Goal: Task Accomplishment & Management: Manage account settings

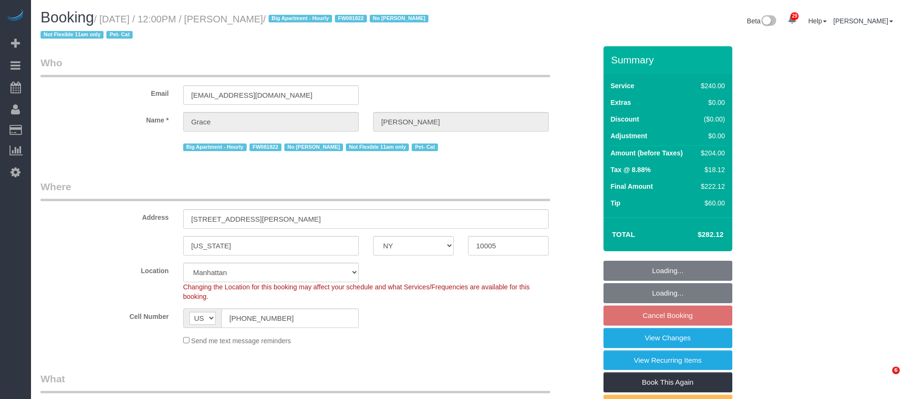
select select "NY"
select select "180"
select select "spot5"
select select "number:89"
select select "number:90"
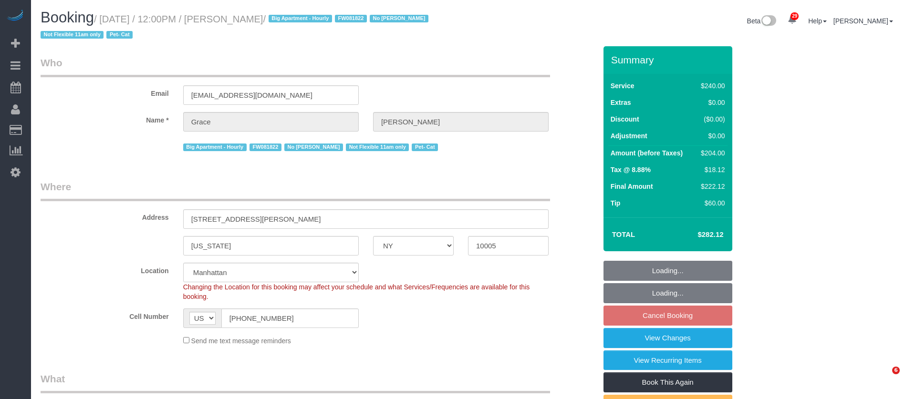
select select "number:14"
select select "number:5"
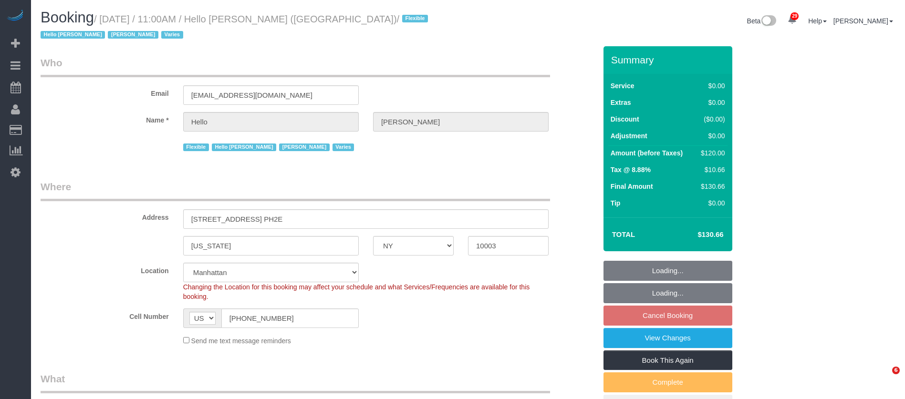
select select "NY"
select select "1"
select select "spot4"
select select "number:89"
select select "number:90"
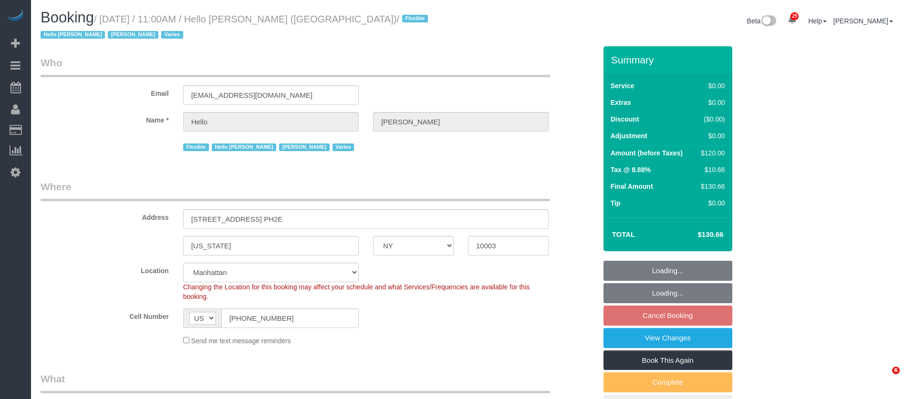
select select "number:15"
select select "number:6"
select select "number:21"
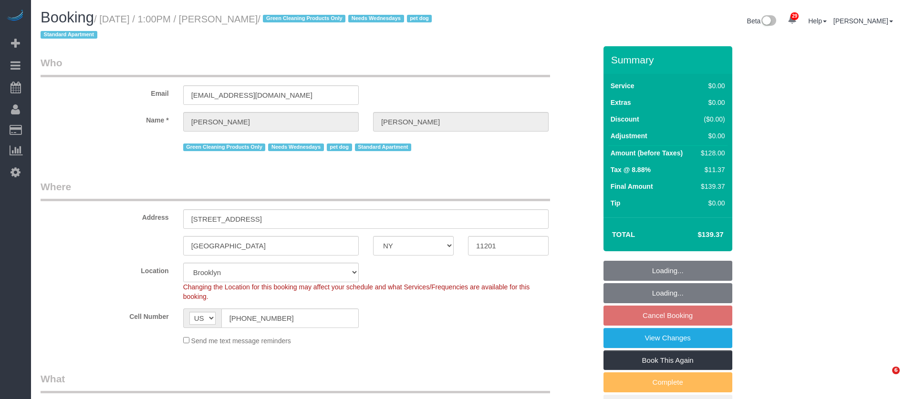
select select "NY"
select select "1"
select select "spot6"
select select "number:57"
select select "number:74"
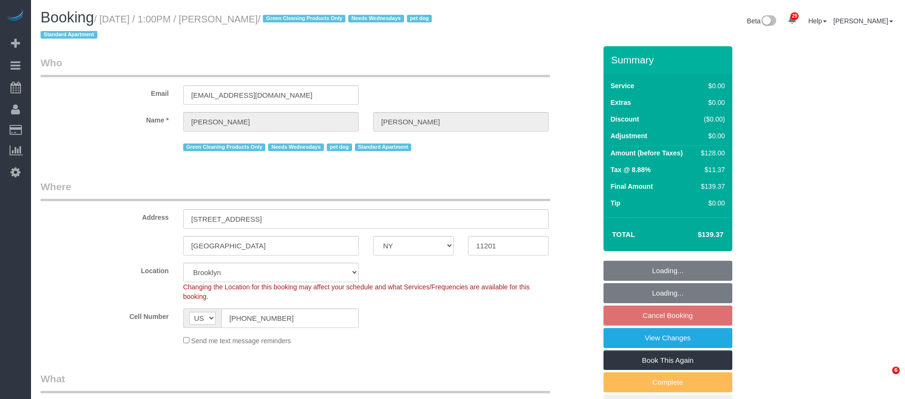
select select "number:13"
select select "number:7"
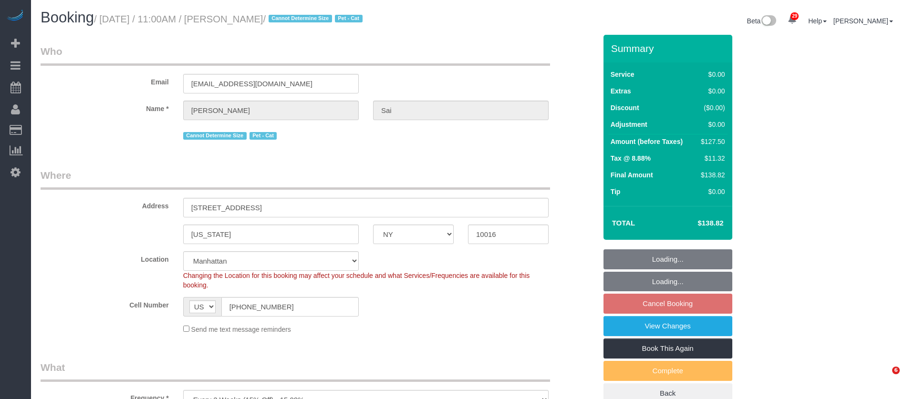
select select "NY"
select select "spot4"
select select "number:56"
select select "number:73"
select select "number:14"
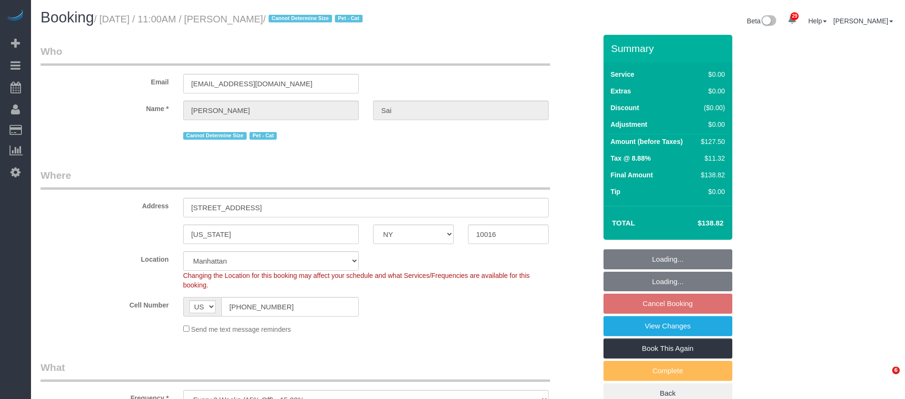
select select "number:5"
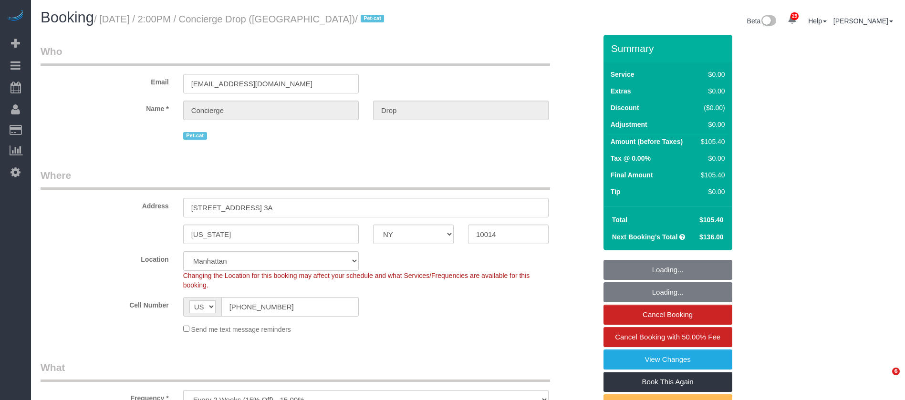
select select "NY"
select select "1"
select select "spot1"
select select "number:56"
select select "number:79"
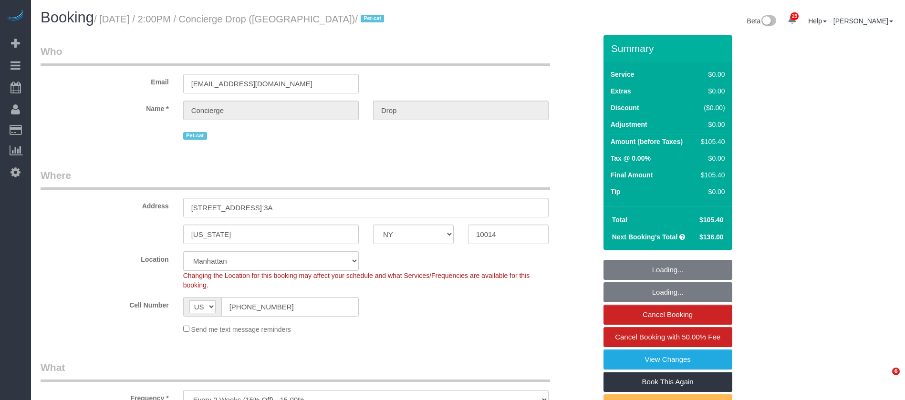
select select "number:15"
select select "number:7"
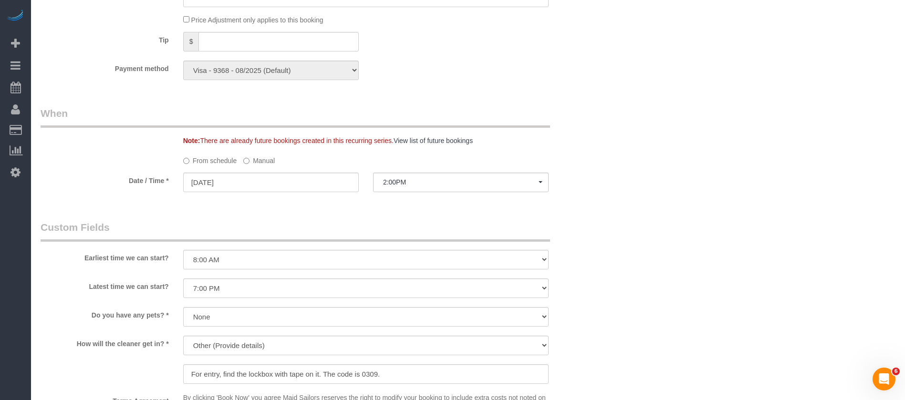
scroll to position [859, 0]
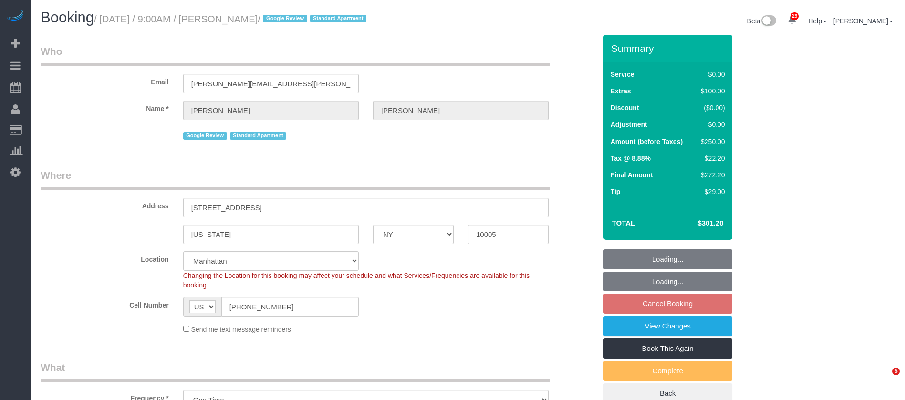
select select "NY"
select select "spot2"
select select "number:56"
select select "number:90"
select select "number:15"
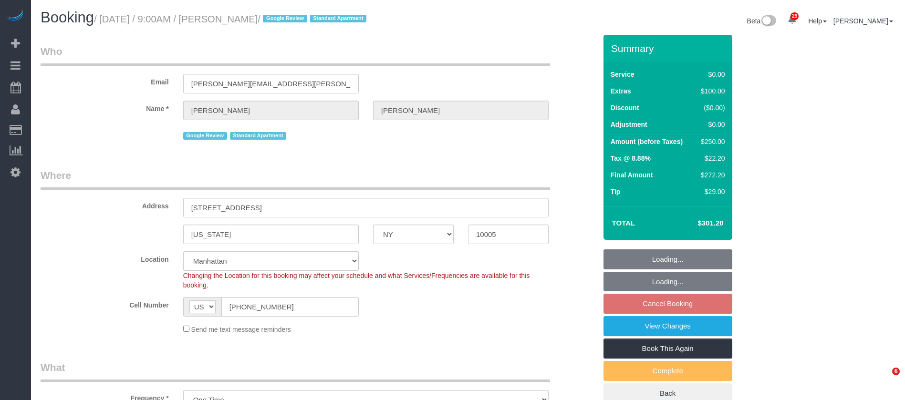
select select "number:5"
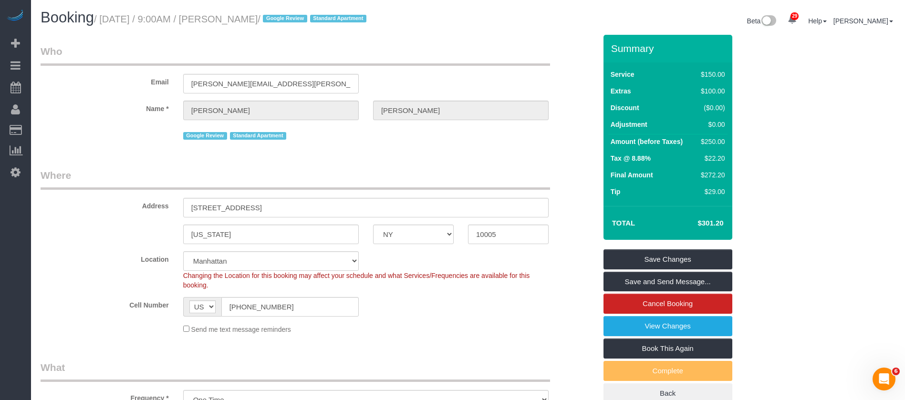
drag, startPoint x: 104, startPoint y: 21, endPoint x: 281, endPoint y: 25, distance: 177.1
click at [278, 20] on small "/ October 01, 2025 / 9:00AM / Henry Beck / Google Review Standard Apartment" at bounding box center [231, 19] width 275 height 10
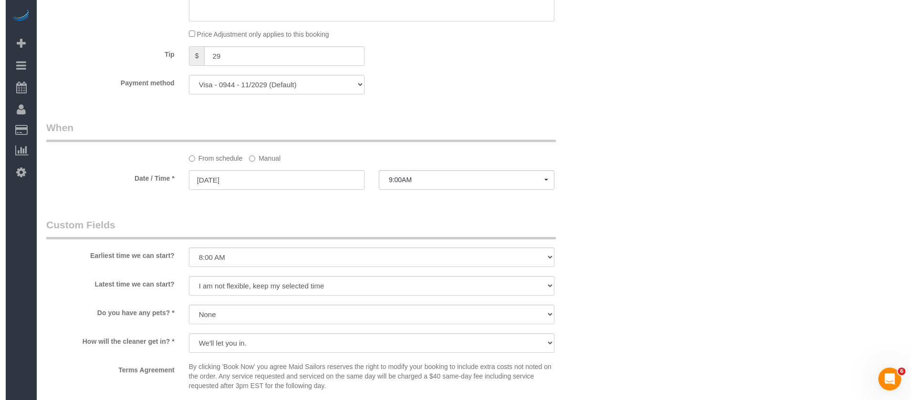
scroll to position [1002, 0]
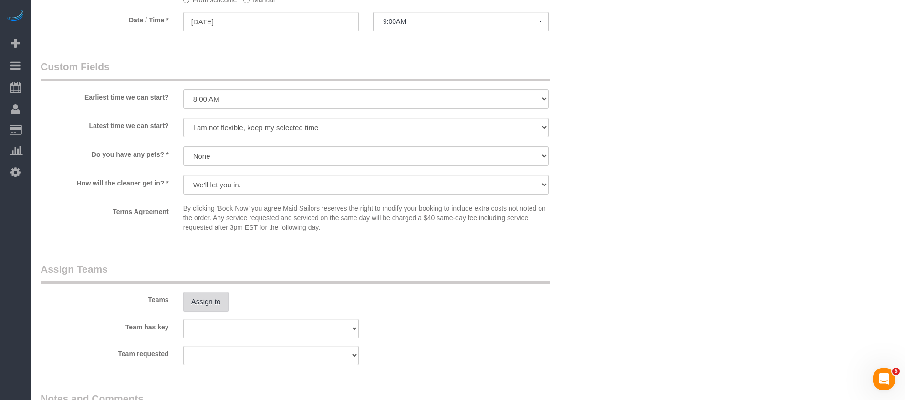
click at [219, 306] on button "Assign to" at bounding box center [206, 302] width 46 height 20
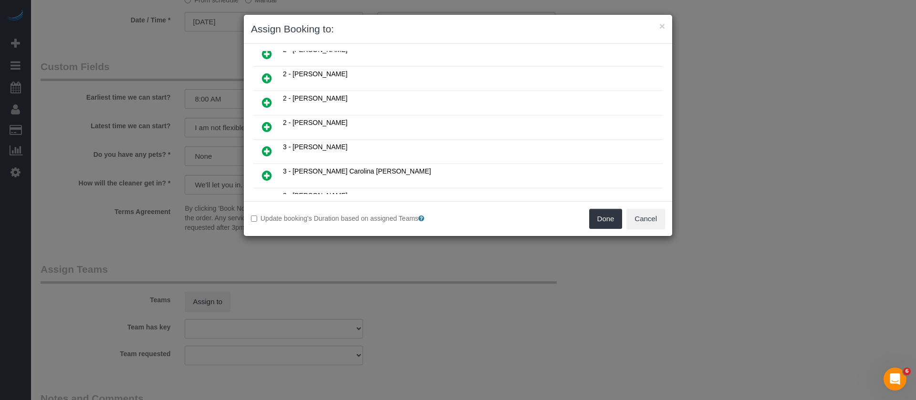
scroll to position [429, 0]
click at [265, 73] on icon at bounding box center [267, 76] width 10 height 11
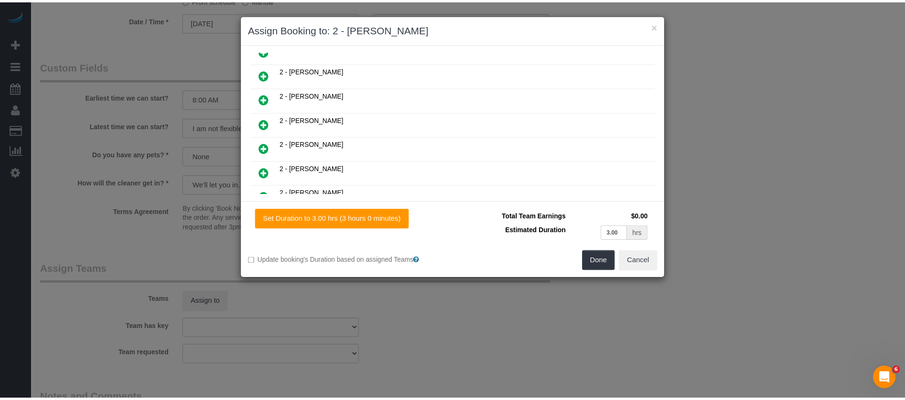
scroll to position [452, 0]
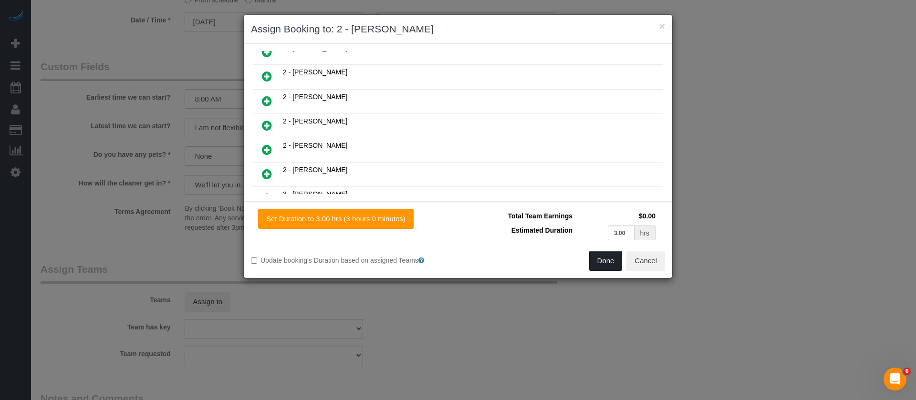
click at [590, 255] on button "Done" at bounding box center [605, 261] width 33 height 20
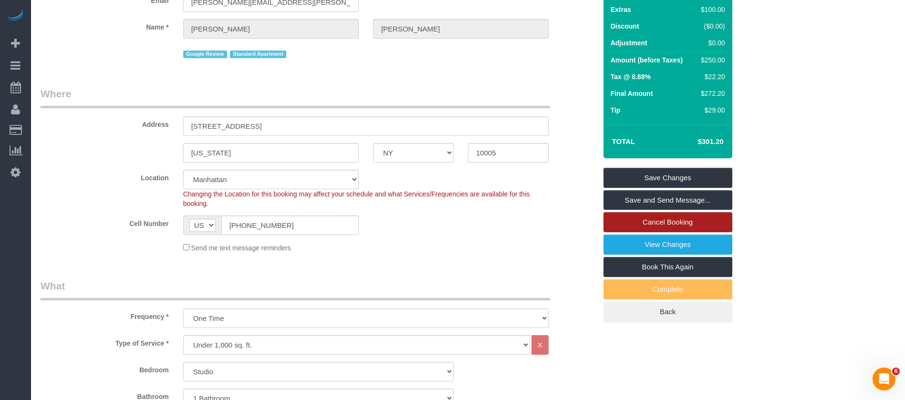
scroll to position [72, 0]
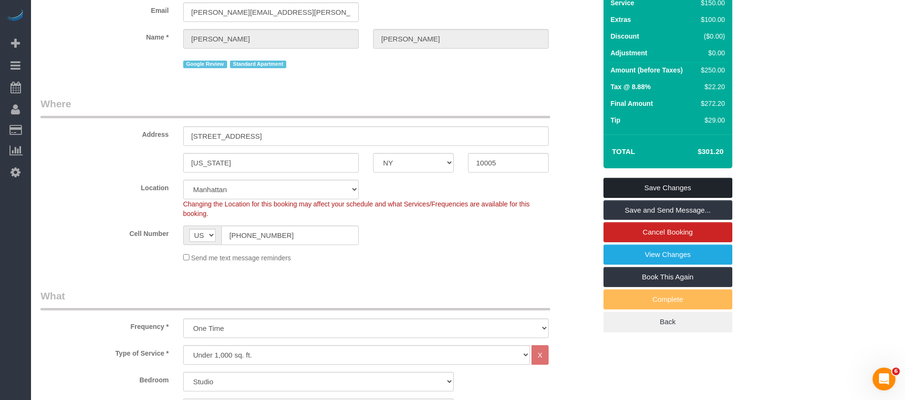
click at [696, 188] on link "Save Changes" at bounding box center [668, 188] width 129 height 20
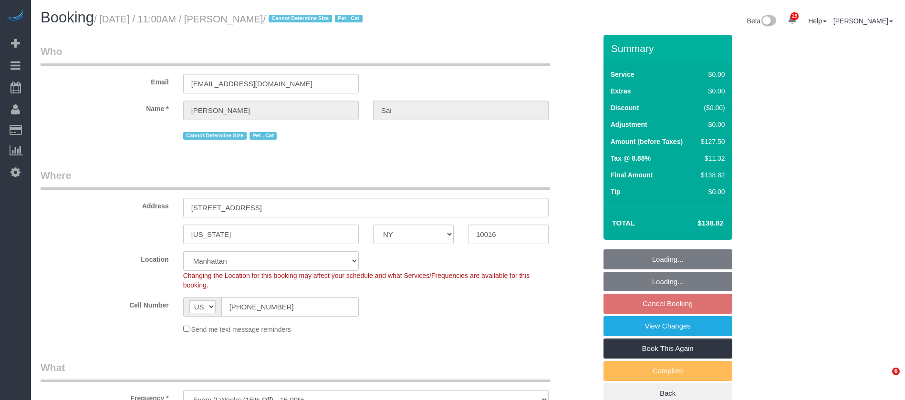
select select "NY"
select select "number:56"
select select "number:73"
select select "number:14"
select select "number:5"
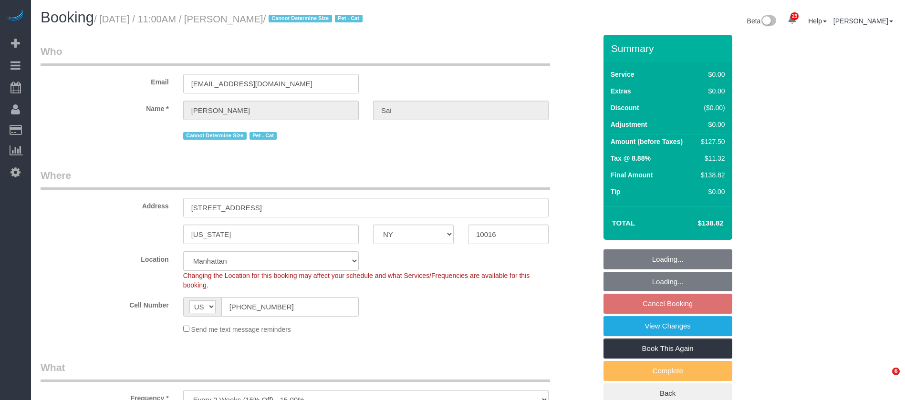
select select "spot62"
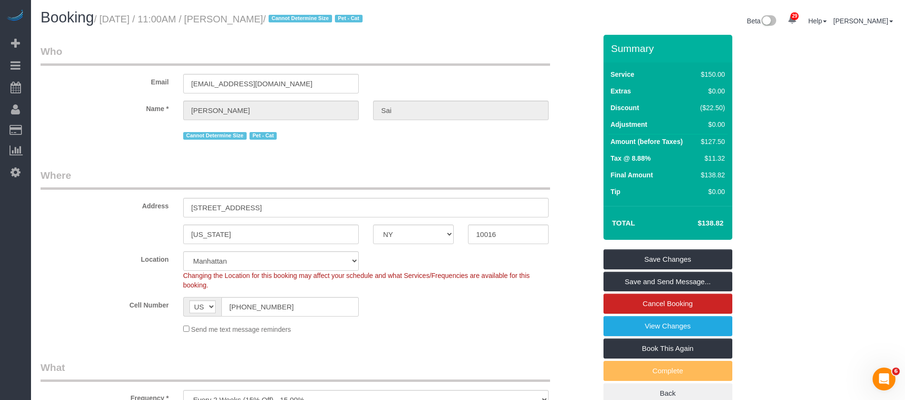
drag, startPoint x: 232, startPoint y: 20, endPoint x: 272, endPoint y: 20, distance: 40.6
click at [272, 20] on small "/ October 01, 2025 / 11:00AM / Janvi Sai / Cannot Determine Size Pet - Cat" at bounding box center [229, 19] width 271 height 10
copy small "Janvi Sai"
drag, startPoint x: 105, startPoint y: 19, endPoint x: 337, endPoint y: 113, distance: 250.2
click at [273, 16] on small "/ October 01, 2025 / 11:00AM / Janvi Sai / Cannot Determine Size Pet - Cat" at bounding box center [229, 19] width 271 height 10
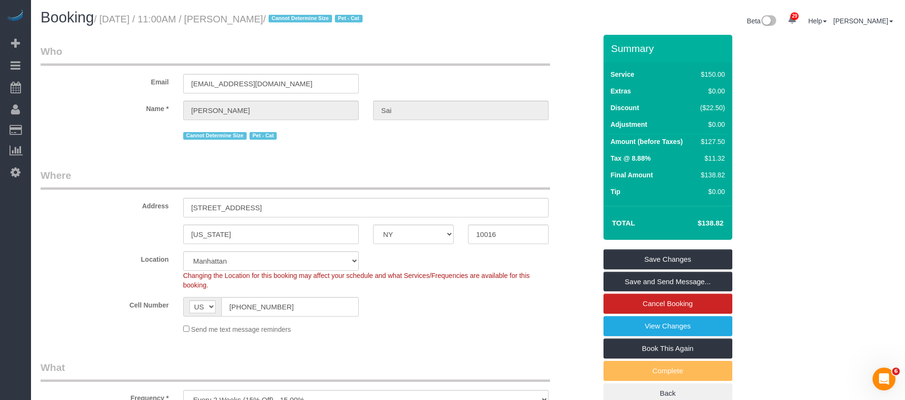
copy small "October 01, 2025 / 11:00AM / Janvi Sai"
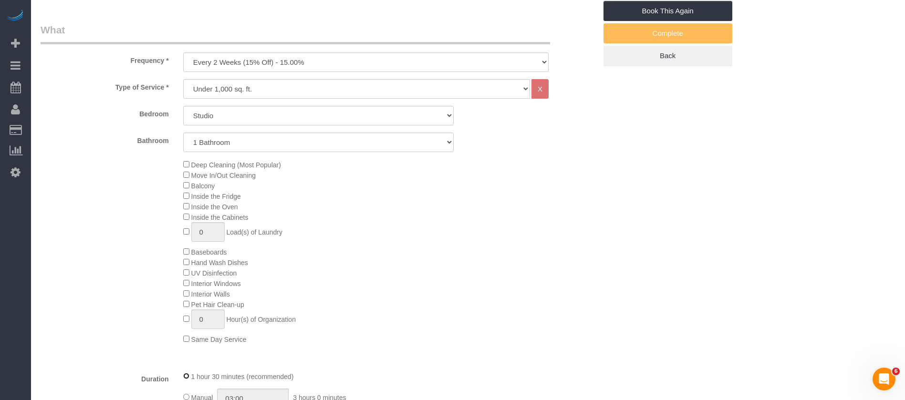
scroll to position [286, 0]
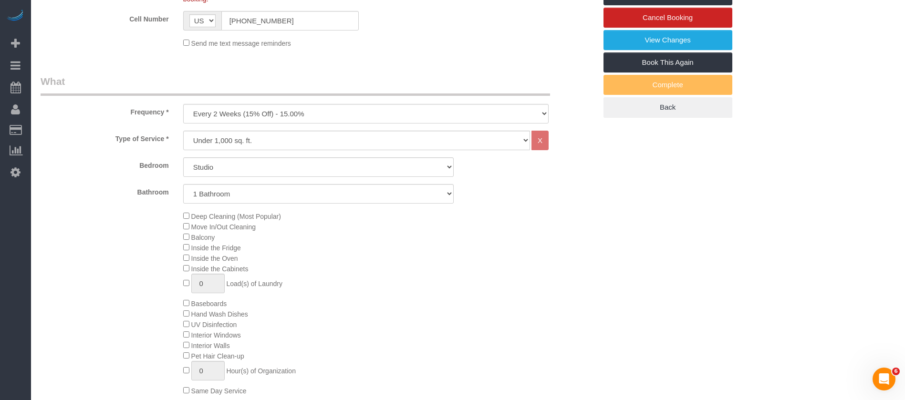
select select "spot120"
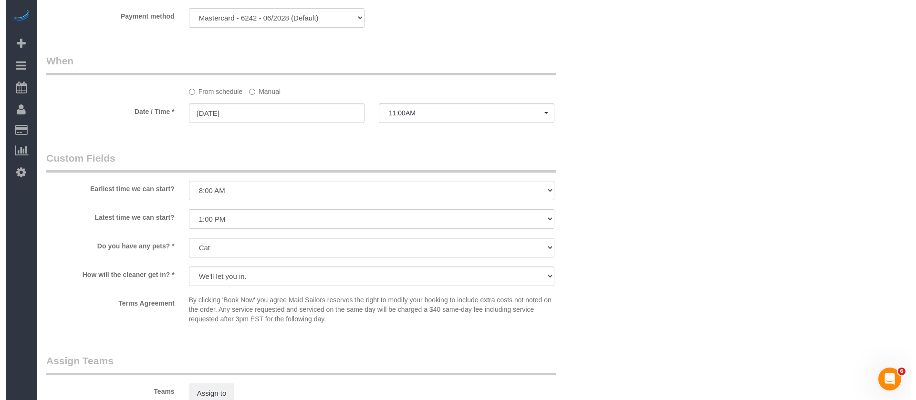
scroll to position [1145, 0]
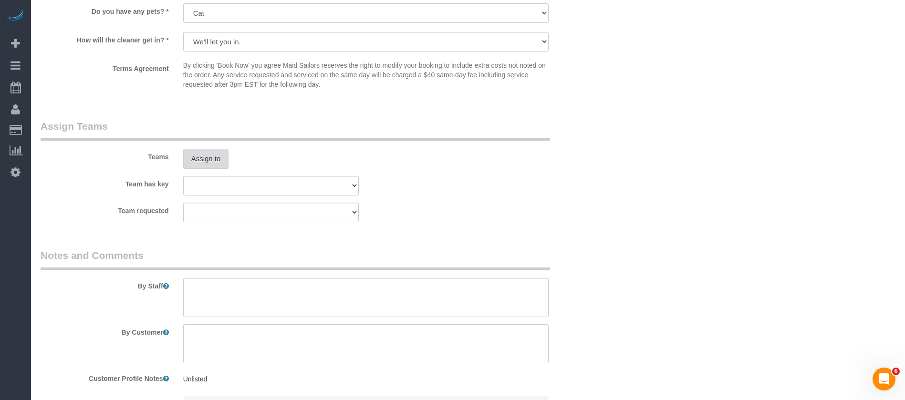
click at [220, 155] on button "Assign to" at bounding box center [206, 159] width 46 height 20
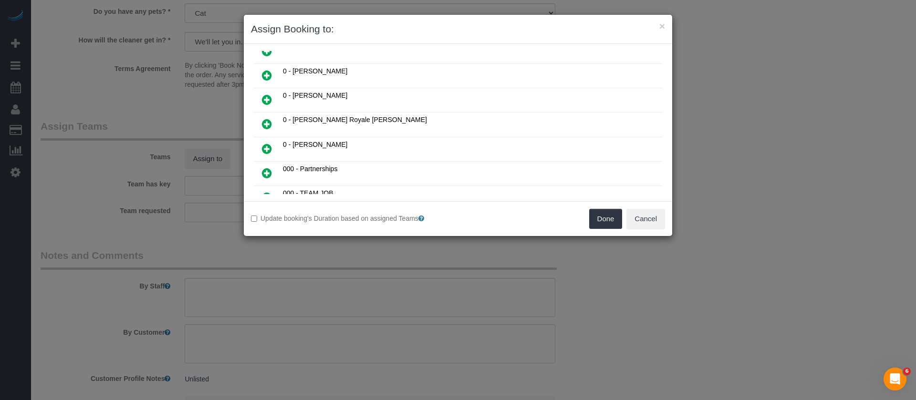
scroll to position [143, 0]
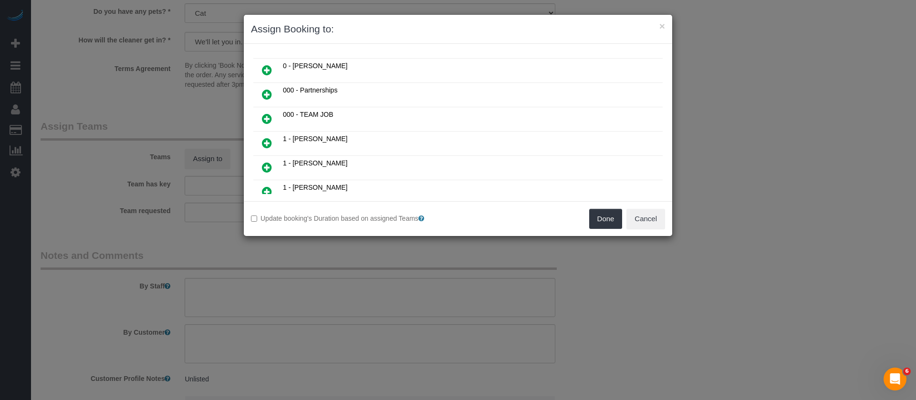
click at [266, 167] on icon at bounding box center [267, 167] width 10 height 11
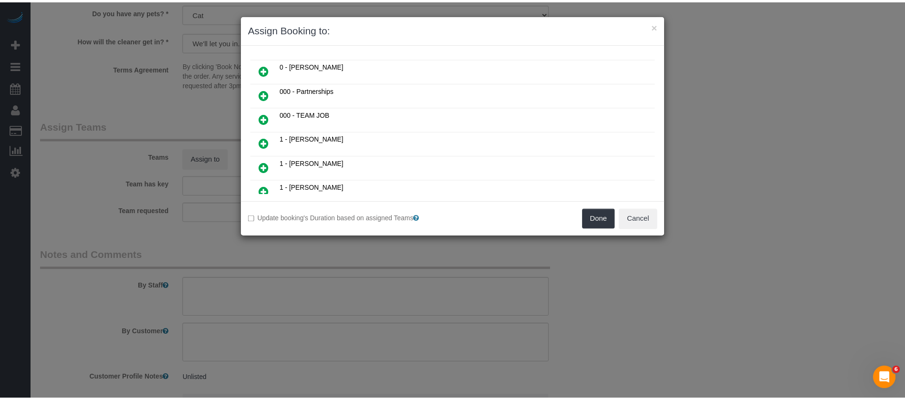
scroll to position [167, 0]
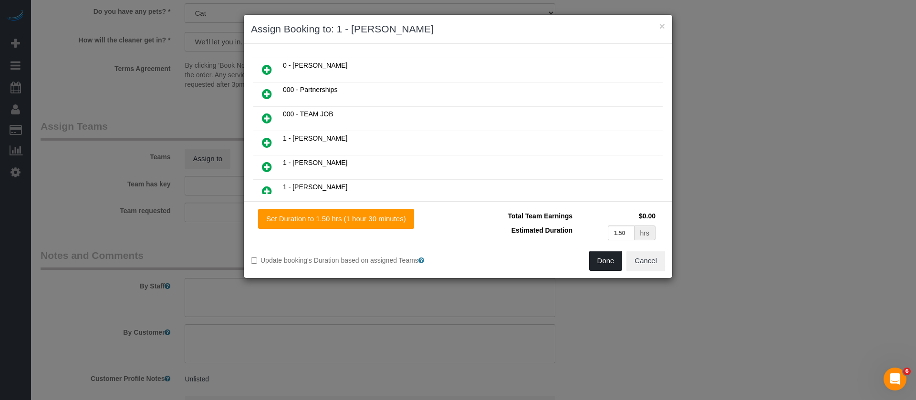
drag, startPoint x: 610, startPoint y: 263, endPoint x: 615, endPoint y: 231, distance: 32.7
click at [610, 263] on button "Done" at bounding box center [605, 261] width 33 height 20
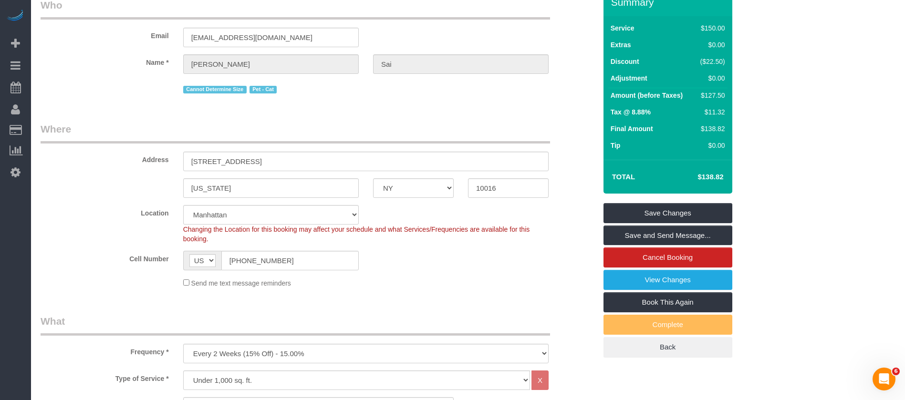
scroll to position [0, 0]
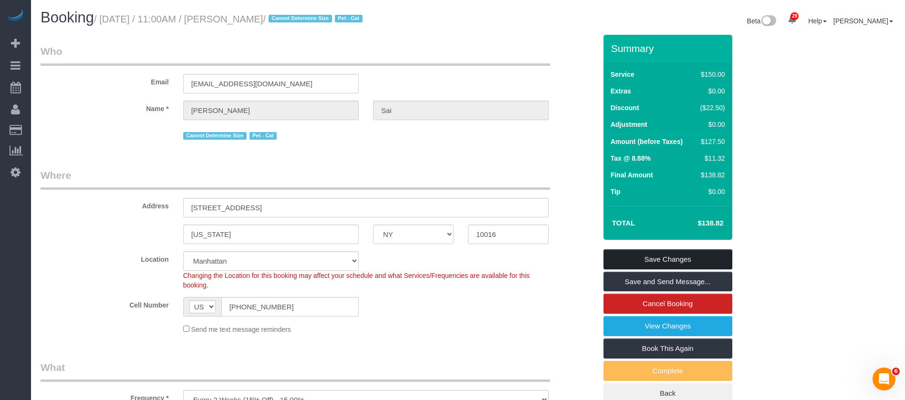
click at [686, 253] on link "Save Changes" at bounding box center [668, 260] width 129 height 20
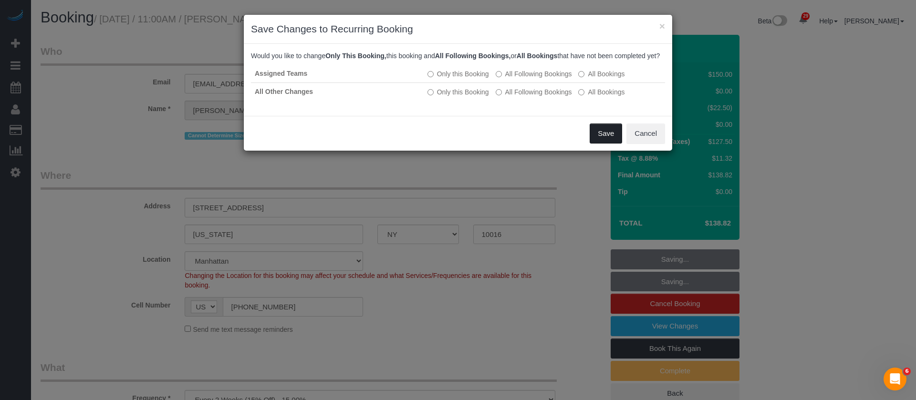
click at [609, 142] on button "Save" at bounding box center [606, 134] width 32 height 20
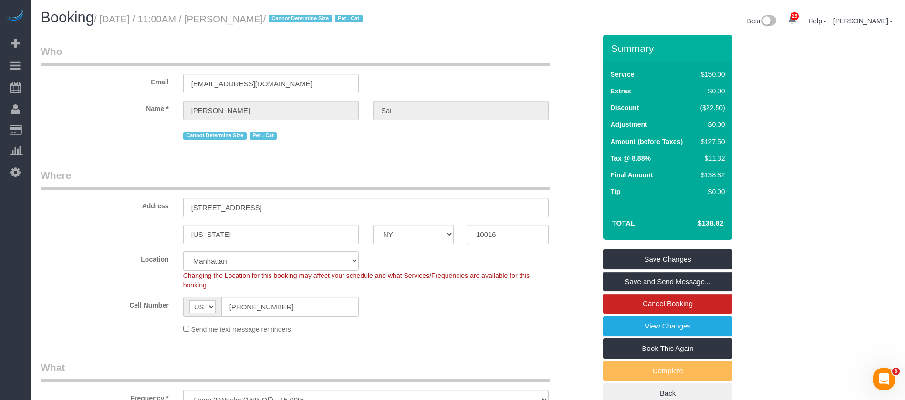
select select "**********"
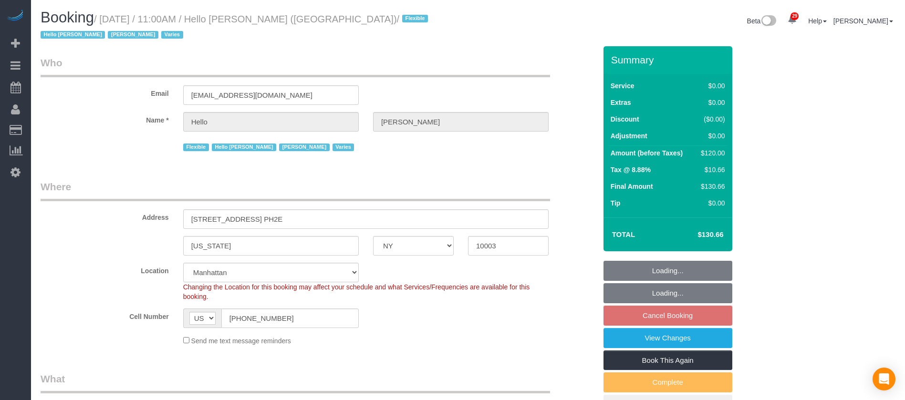
select select "NY"
select select "1"
select select "spot4"
select select "number:89"
select select "number:90"
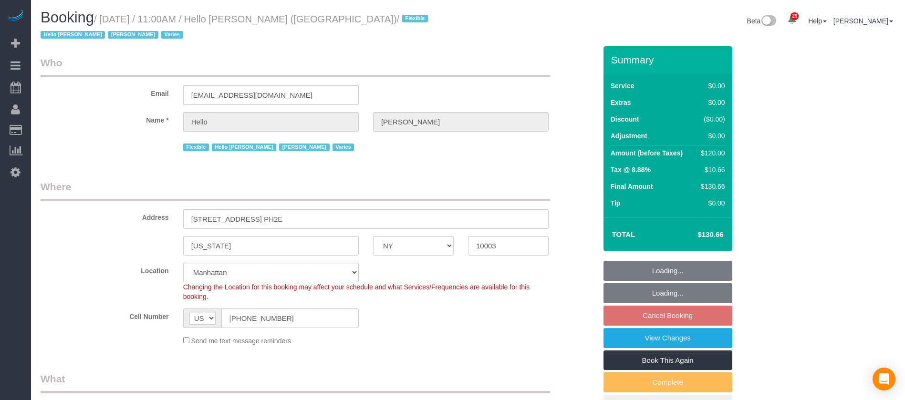
select select "number:15"
select select "number:6"
select select "number:21"
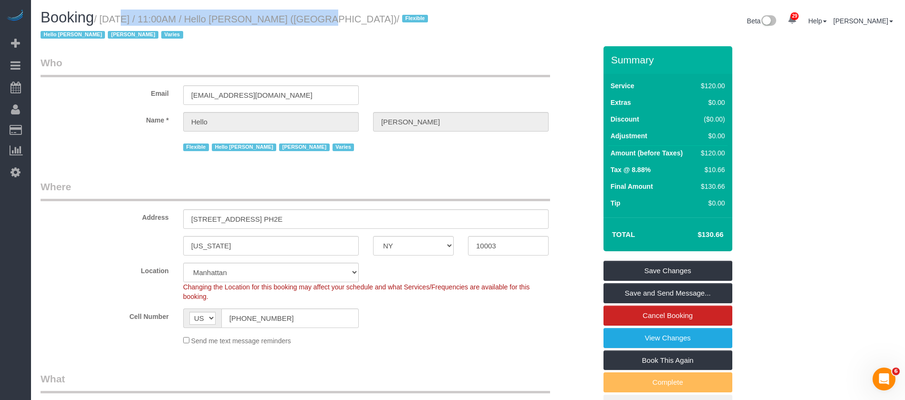
drag, startPoint x: 104, startPoint y: 13, endPoint x: 285, endPoint y: 19, distance: 181.4
click at [285, 19] on h1 "Booking / [DATE] / 11:00AM / Hello [PERSON_NAME] ([GEOGRAPHIC_DATA]) / Flexible…" at bounding box center [251, 26] width 420 height 32
copy small "[DATE] / 11:00AM / Hello [PERSON_NAME] ("
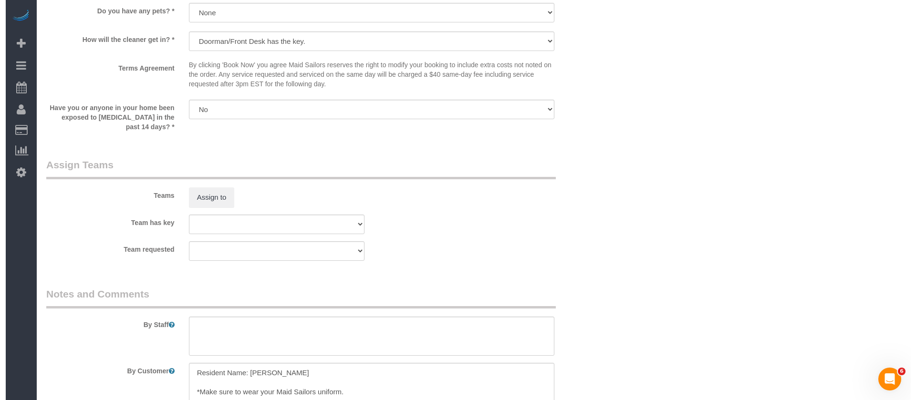
scroll to position [1145, 0]
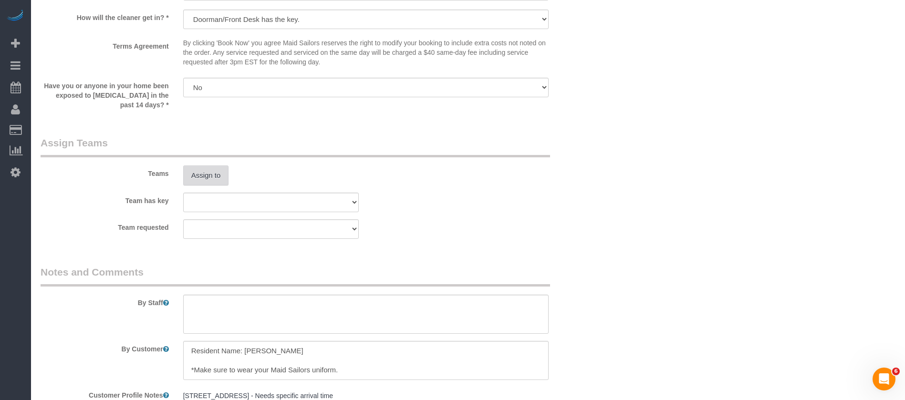
click at [218, 166] on button "Assign to" at bounding box center [206, 176] width 46 height 20
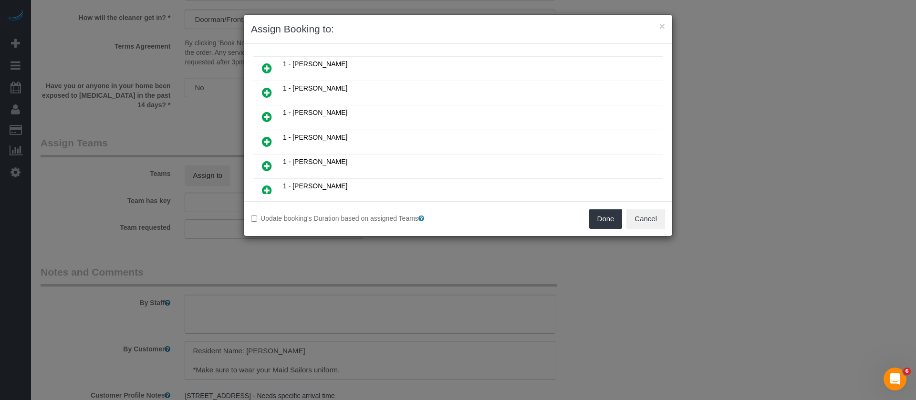
scroll to position [501, 0]
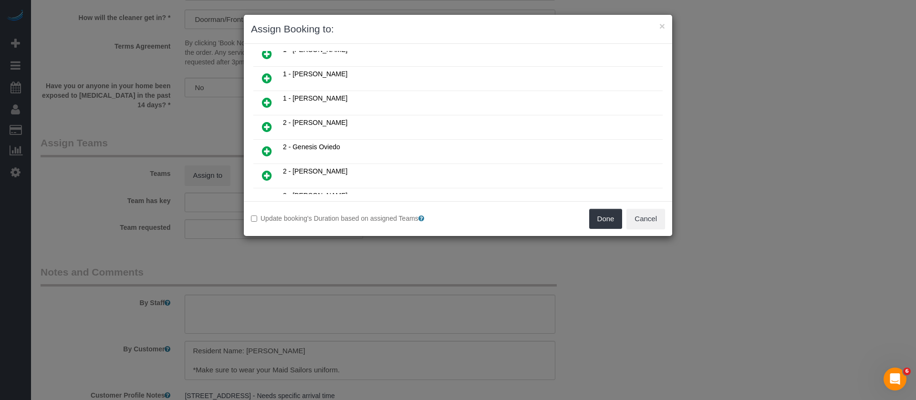
drag, startPoint x: 265, startPoint y: 75, endPoint x: 299, endPoint y: 78, distance: 33.5
click at [265, 75] on icon at bounding box center [267, 78] width 10 height 11
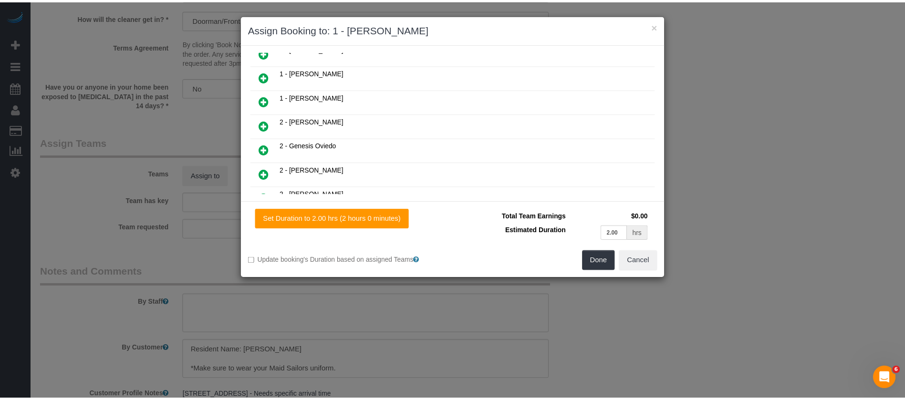
scroll to position [524, 0]
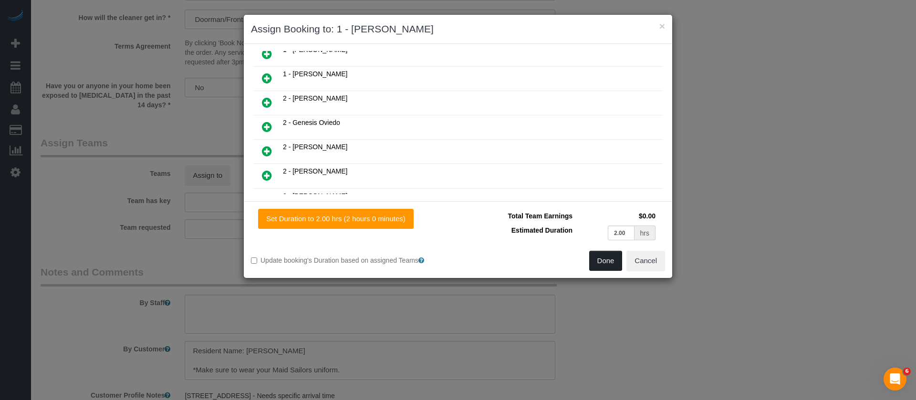
click at [607, 259] on button "Done" at bounding box center [605, 261] width 33 height 20
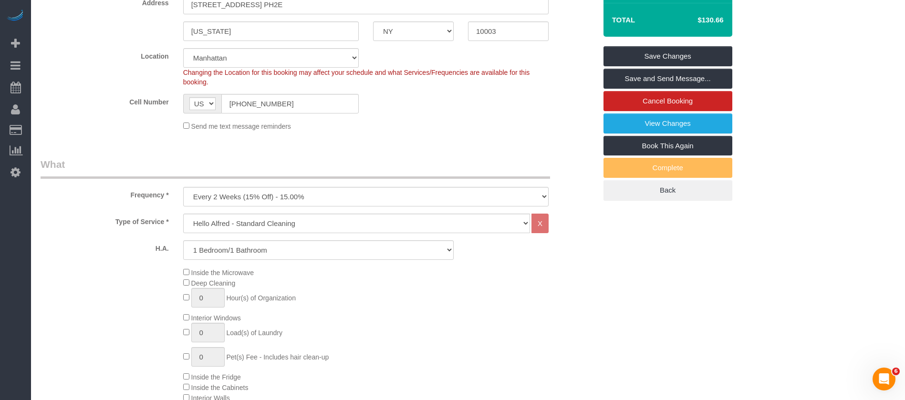
scroll to position [0, 0]
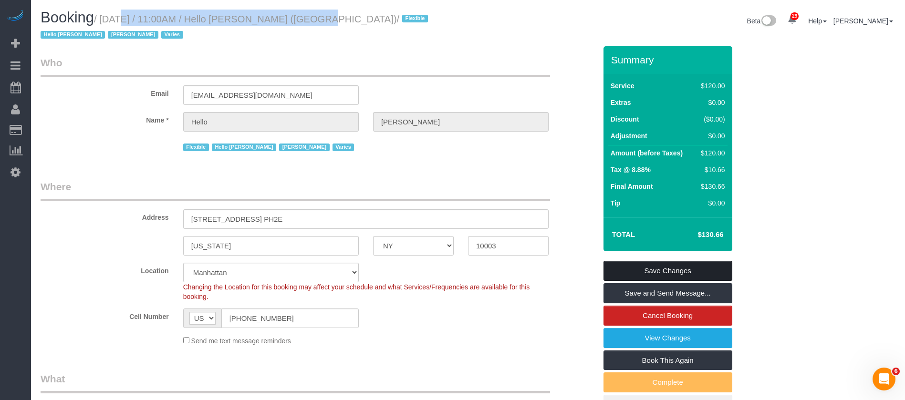
click at [700, 261] on link "Save Changes" at bounding box center [668, 271] width 129 height 20
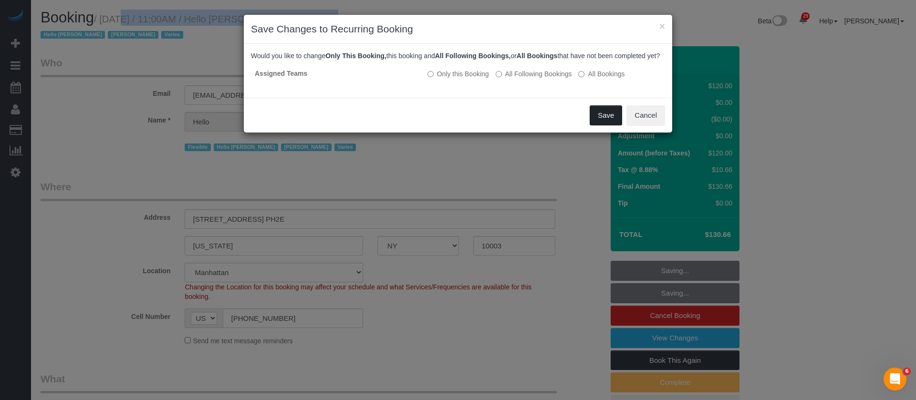
click at [614, 125] on button "Save" at bounding box center [606, 115] width 32 height 20
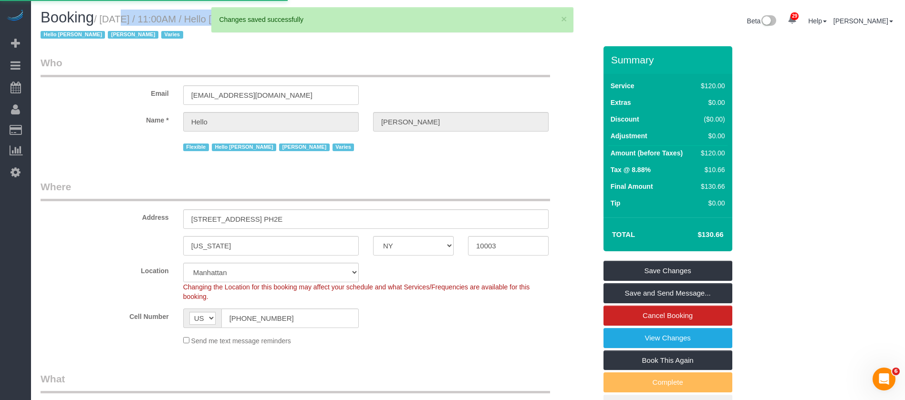
select select "**********"
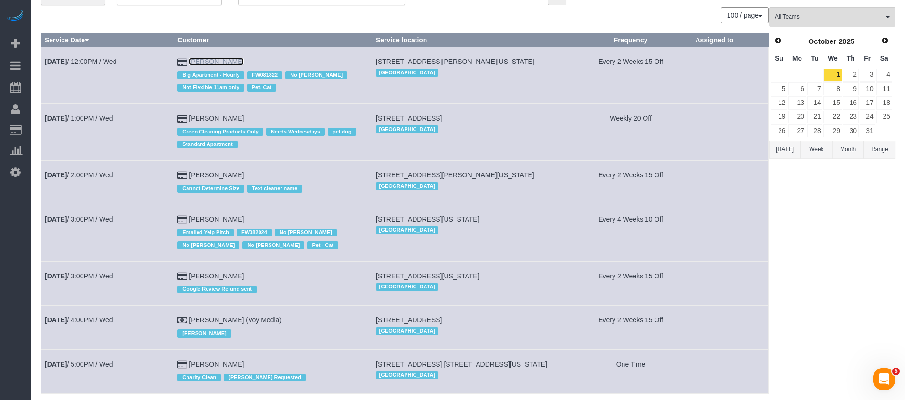
scroll to position [72, 0]
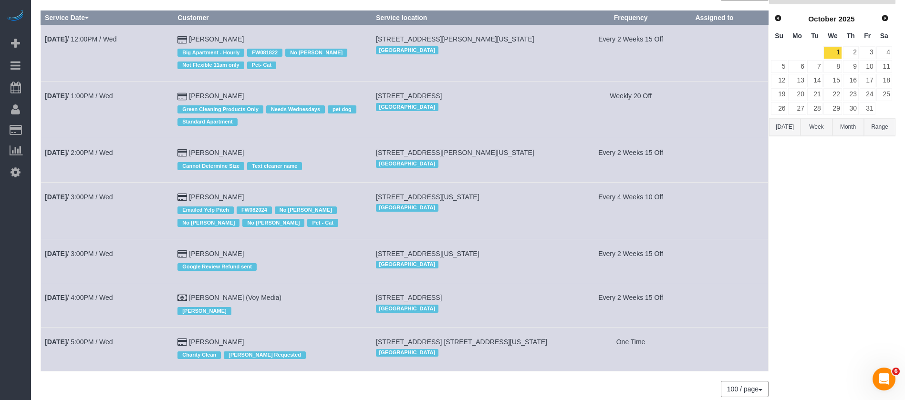
drag, startPoint x: 199, startPoint y: 191, endPoint x: 165, endPoint y: 201, distance: 35.7
click at [141, 209] on td "Oct 1st / 3:00PM / Wed" at bounding box center [107, 210] width 133 height 57
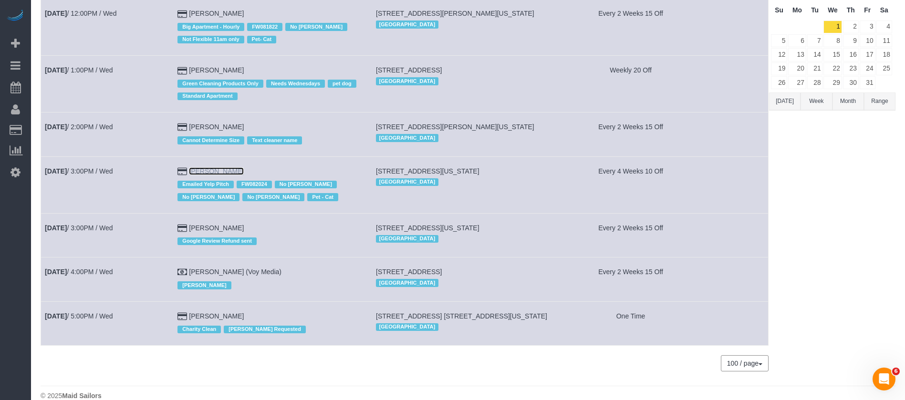
scroll to position [112, 0]
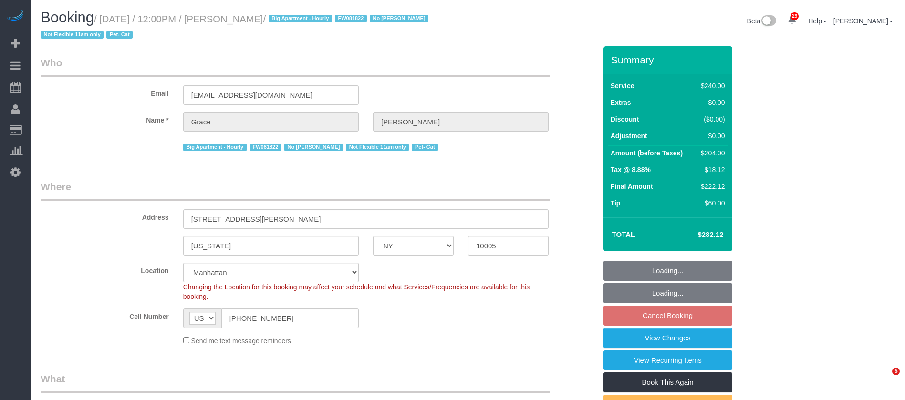
select select "NY"
select select "180"
select select "spot63"
select select "number:89"
select select "number:90"
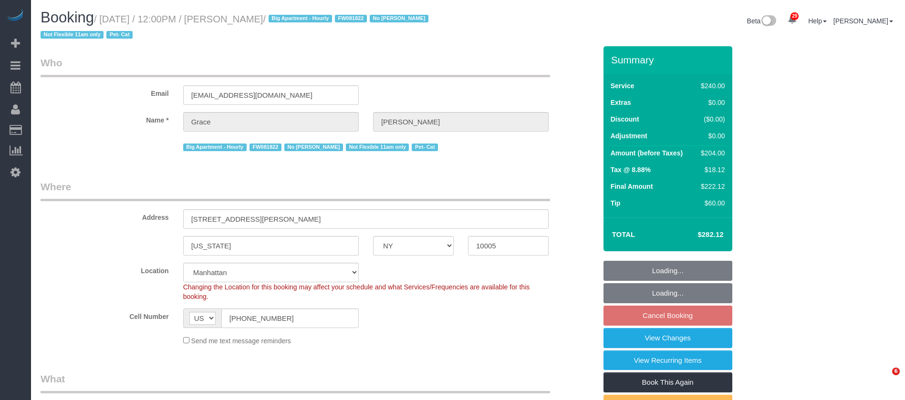
select select "number:14"
select select "number:5"
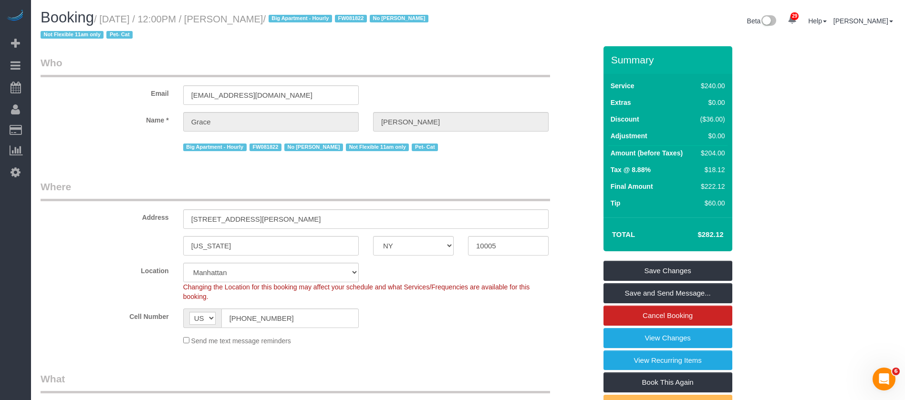
drag, startPoint x: 101, startPoint y: 18, endPoint x: 297, endPoint y: 10, distance: 196.3
click at [297, 10] on h1 "Booking / October 01, 2025 / 12:00PM / Grace Lehman / Big Apartment - Hourly FW…" at bounding box center [251, 26] width 420 height 32
copy small "October 01, 2025 / 12:00PM / Grace Lehman"
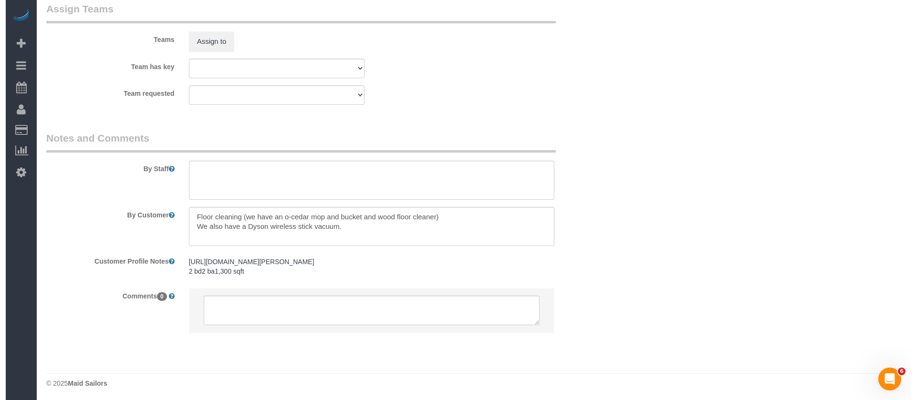
scroll to position [1102, 0]
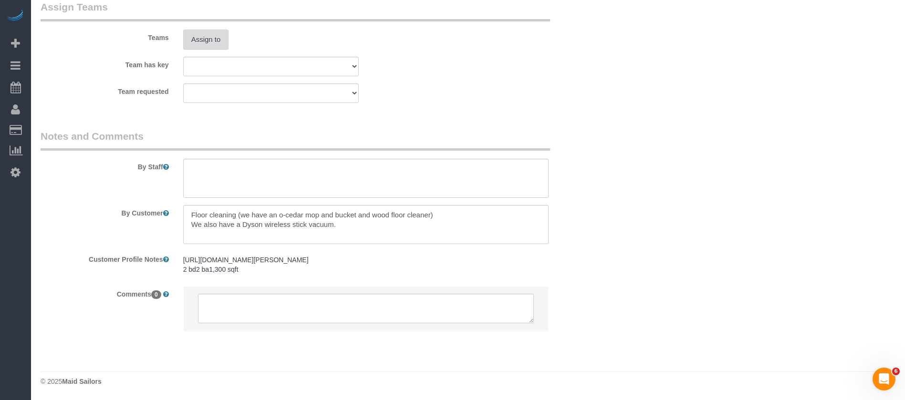
click at [207, 44] on button "Assign to" at bounding box center [206, 40] width 46 height 20
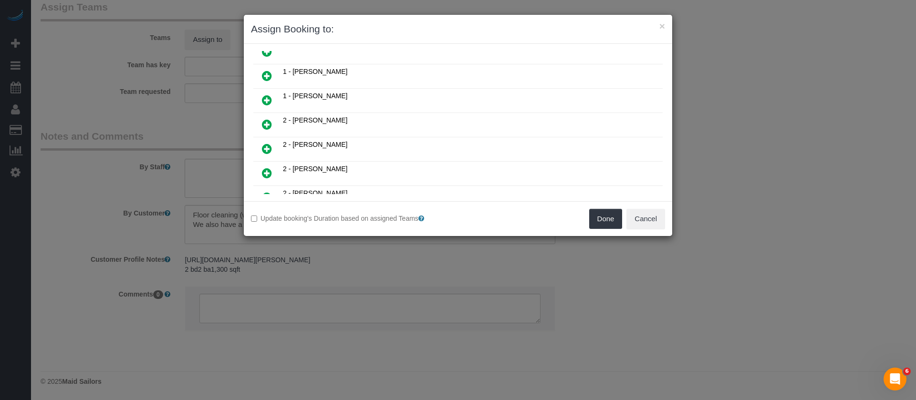
scroll to position [501, 0]
click at [267, 77] on icon at bounding box center [267, 78] width 10 height 11
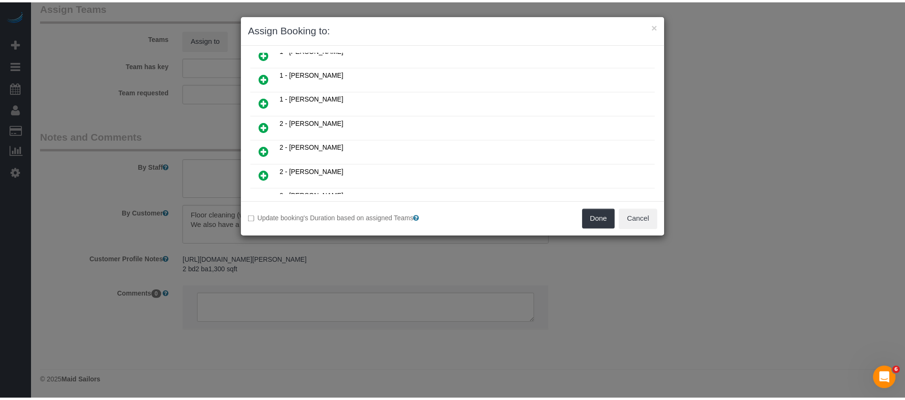
scroll to position [524, 0]
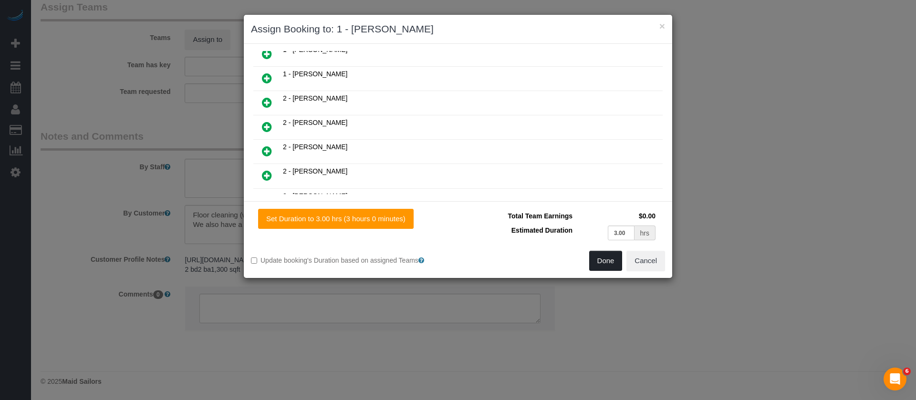
click at [602, 259] on button "Done" at bounding box center [605, 261] width 33 height 20
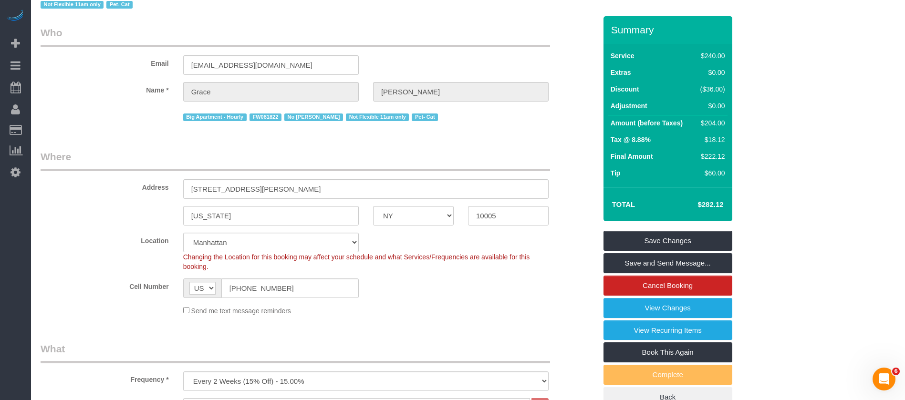
scroll to position [0, 0]
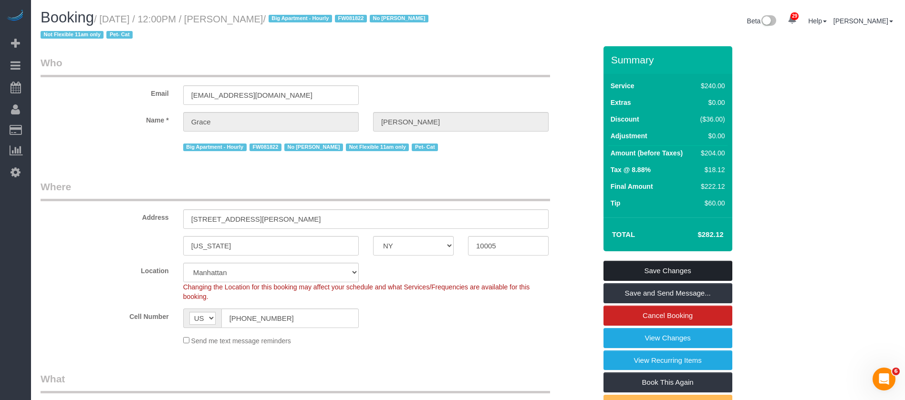
click at [692, 267] on link "Save Changes" at bounding box center [668, 271] width 129 height 20
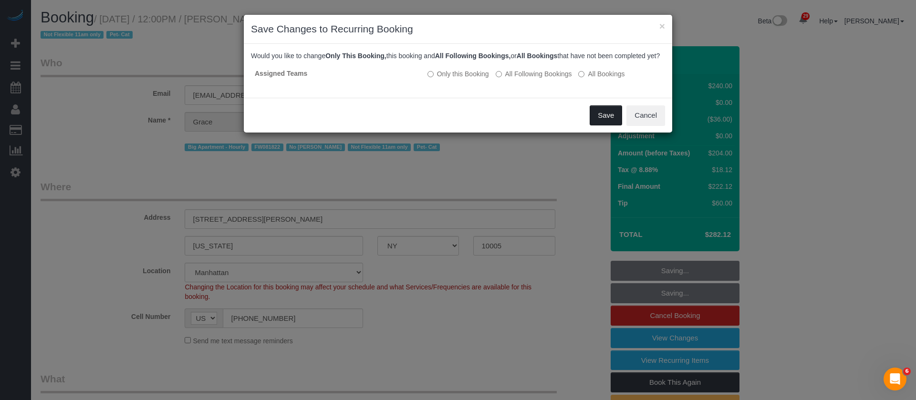
click at [599, 125] on button "Save" at bounding box center [606, 115] width 32 height 20
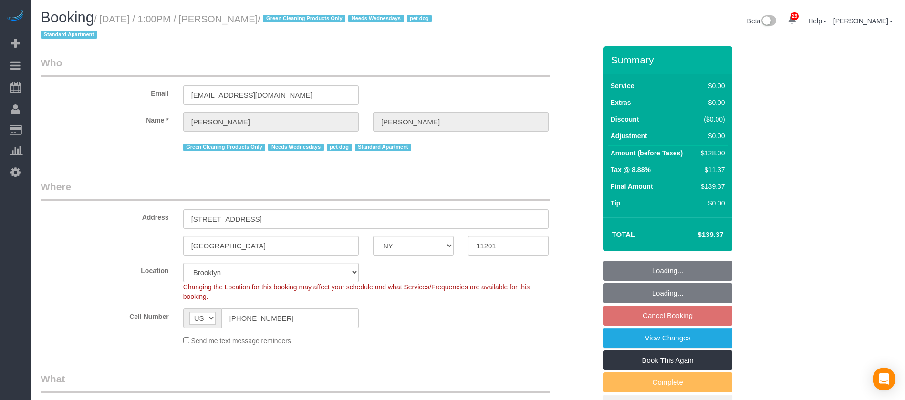
select select "NY"
select select "1"
select select "number:57"
select select "number:74"
select select "number:13"
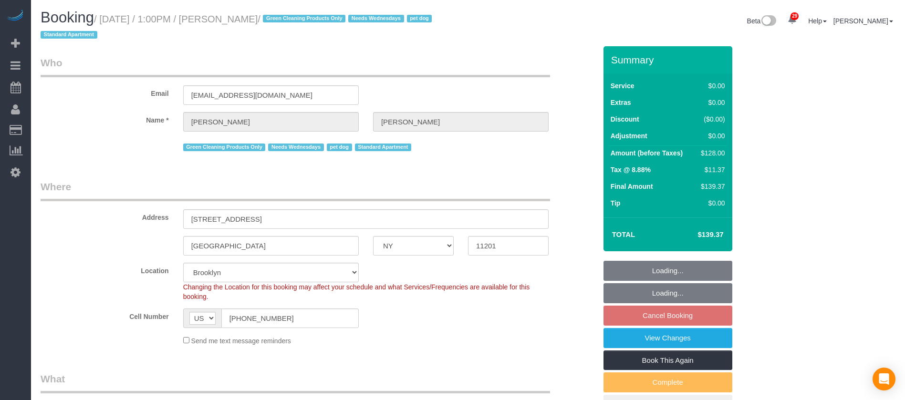
select select "number:7"
select select "spot66"
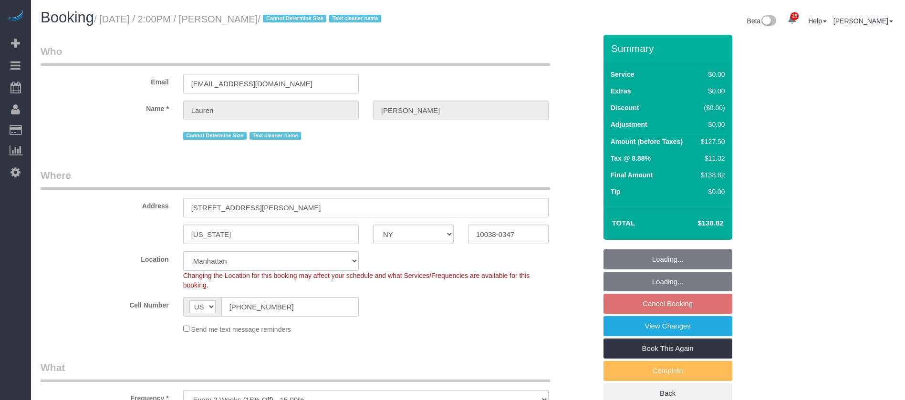
select select "NY"
select select "spot7"
select select "number:89"
select select "number:90"
select select "number:15"
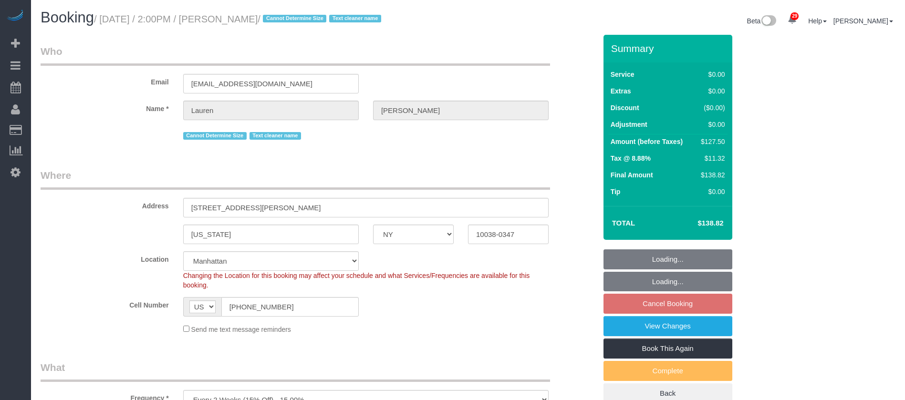
select select "number:5"
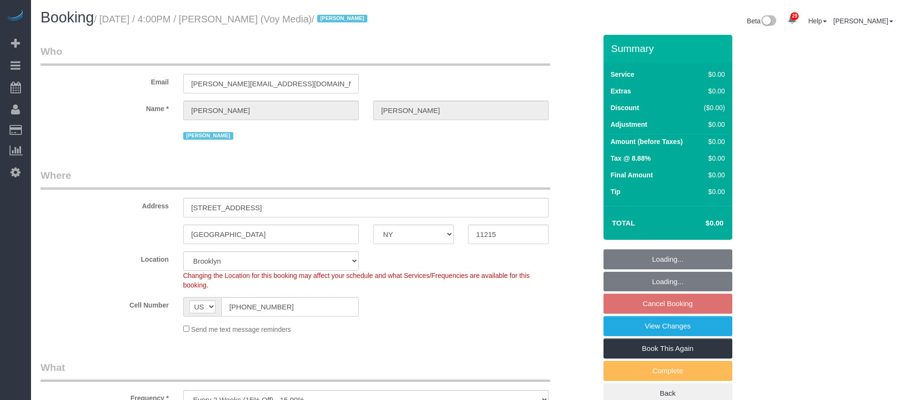
select select "NY"
select select "120"
select select "number:89"
select select "number:90"
select select "number:15"
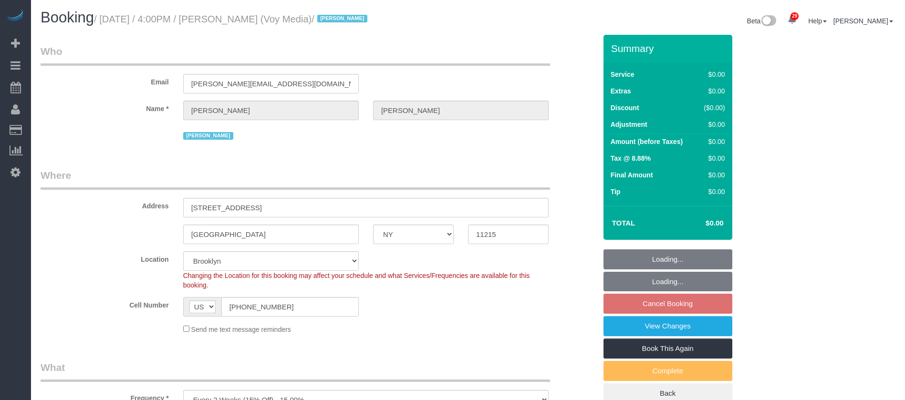
select select "number:5"
select select "number:21"
select select "spot69"
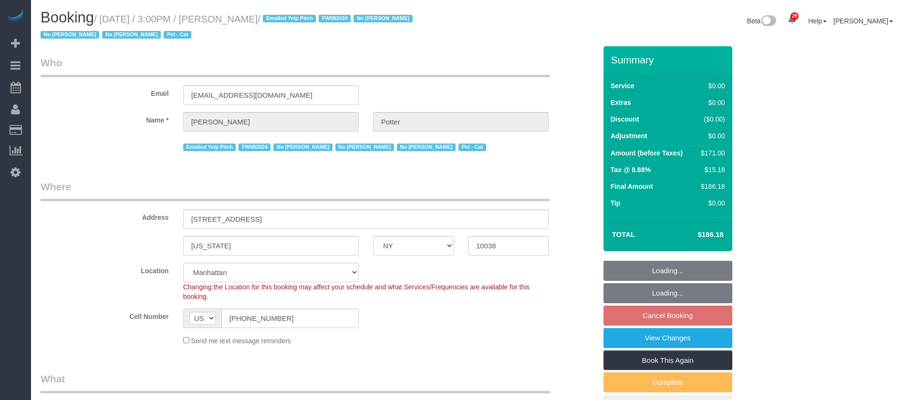
select select "NY"
select select "2"
select select "spot66"
select select "number:89"
select select "number:90"
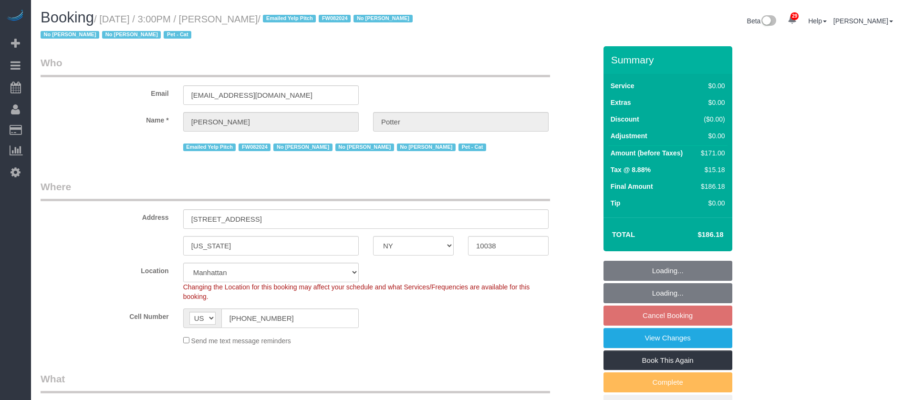
select select "number:14"
select select "number:5"
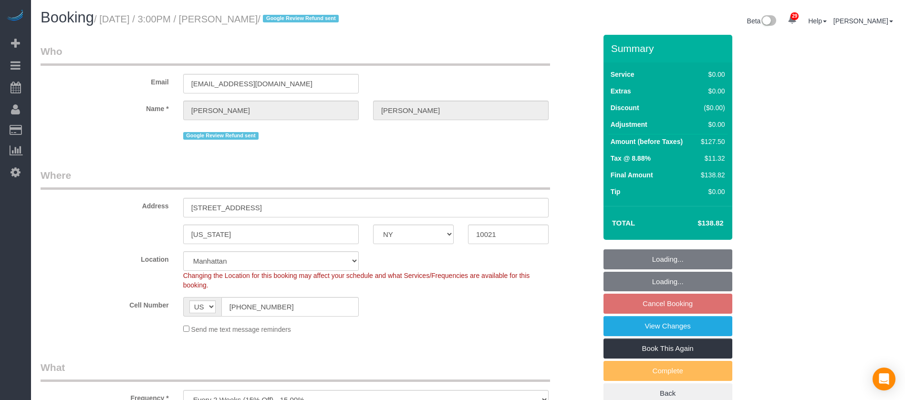
select select "NY"
select select "spot8"
select select "number:89"
select select "number:90"
select select "number:15"
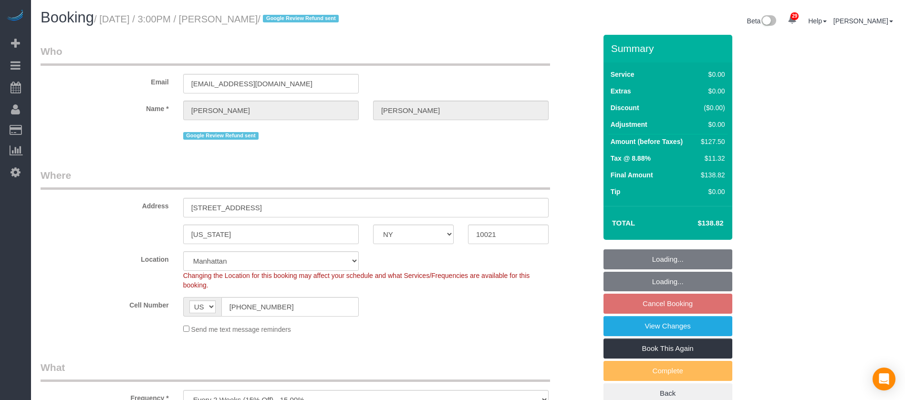
select select "number:6"
select select "NY"
select select "180"
select select "number:65"
select select "number:90"
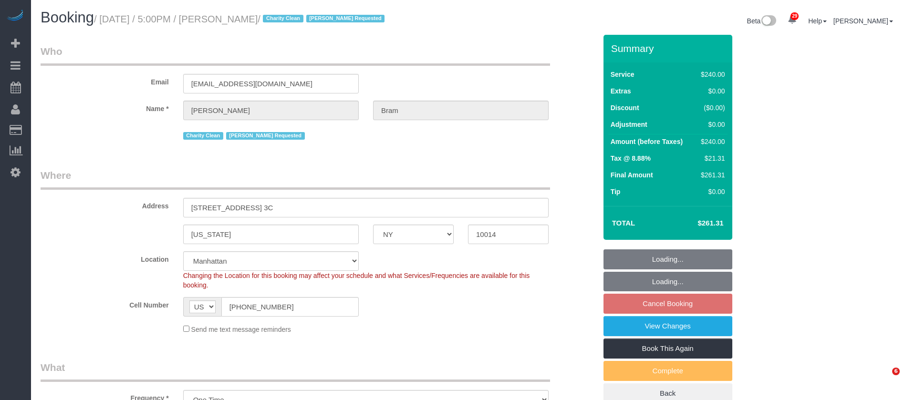
select select "number:15"
select select "number:7"
select select "spot68"
